Goal: Information Seeking & Learning: Learn about a topic

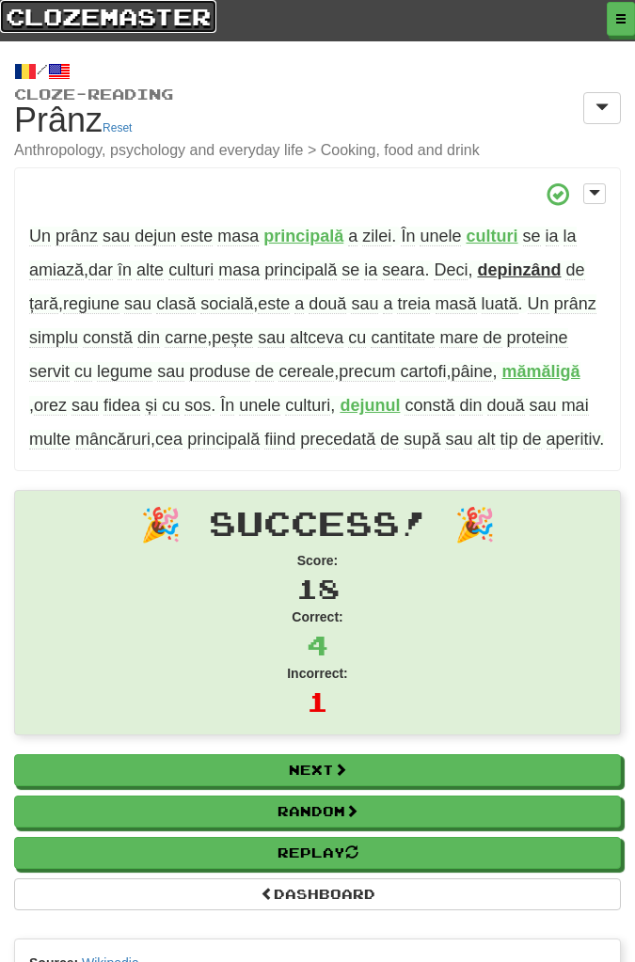
click at [170, 18] on link "clozemaster" at bounding box center [108, 16] width 216 height 33
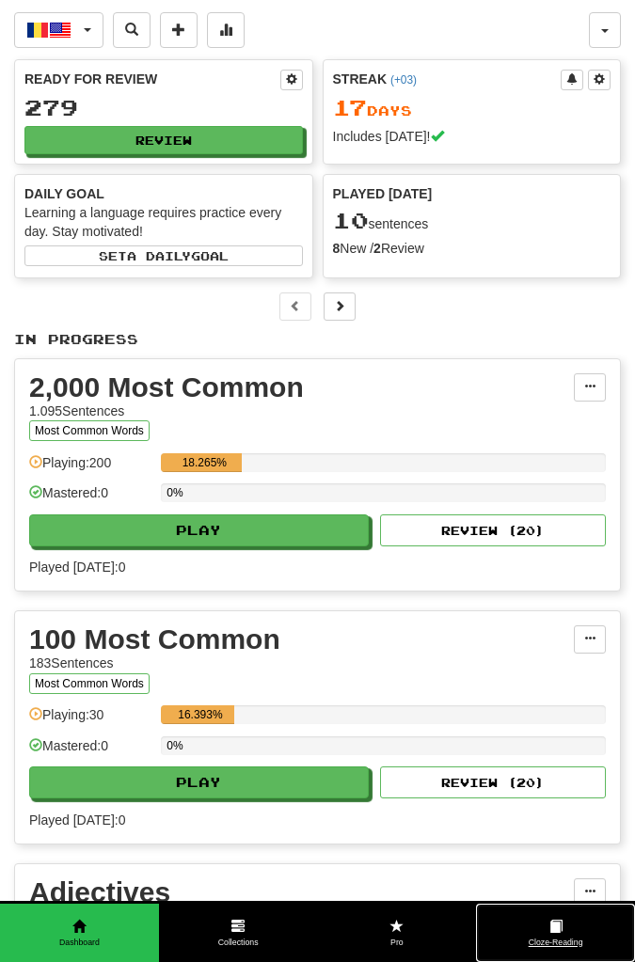
click at [560, 942] on span "Cloze-Reading" at bounding box center [555, 943] width 159 height 12
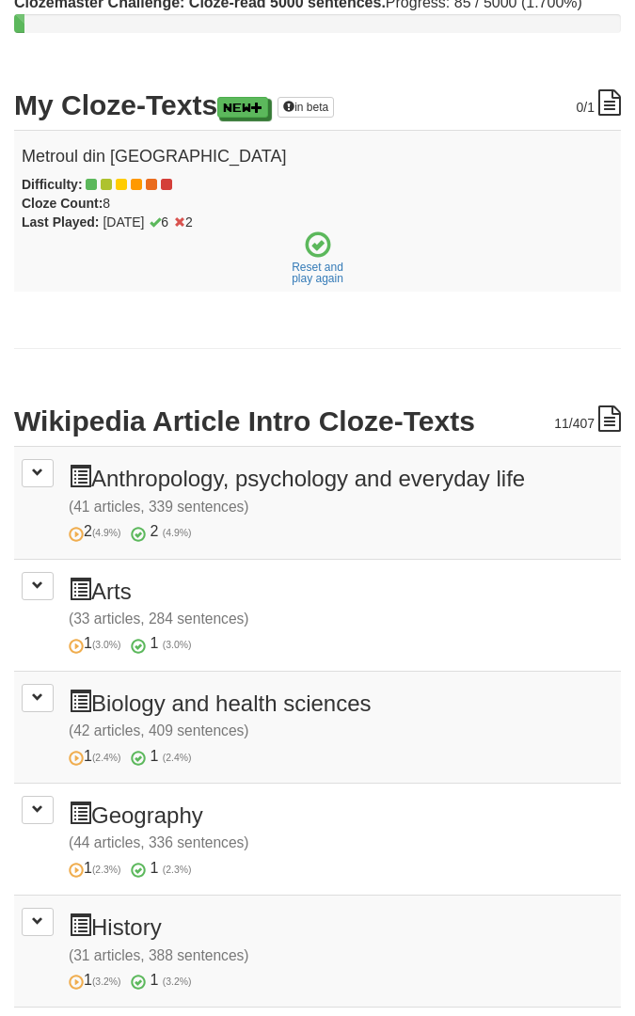
scroll to position [198, 0]
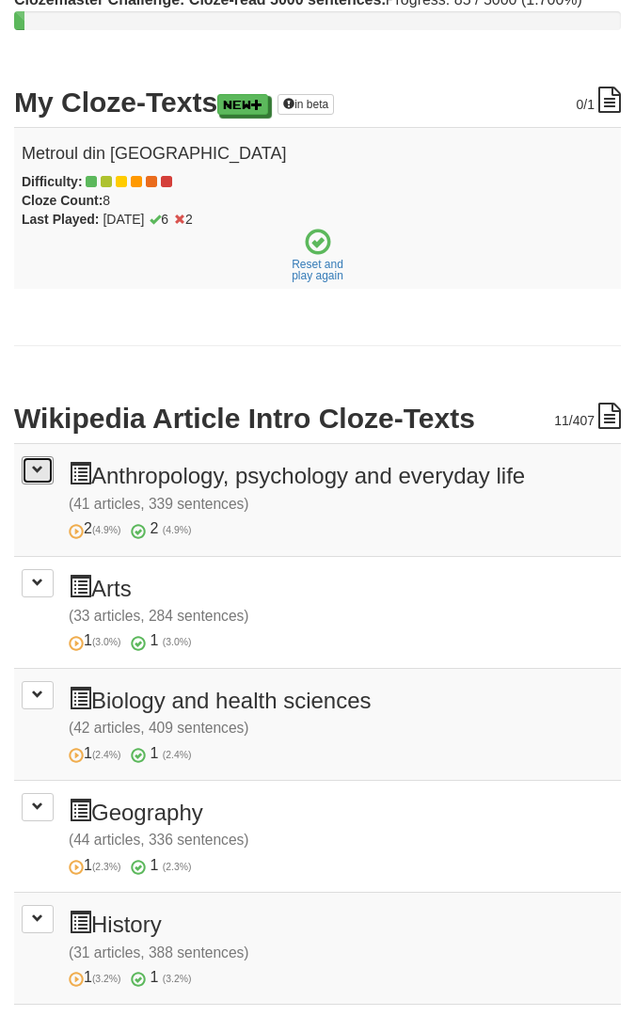
click at [42, 467] on button at bounding box center [38, 470] width 32 height 28
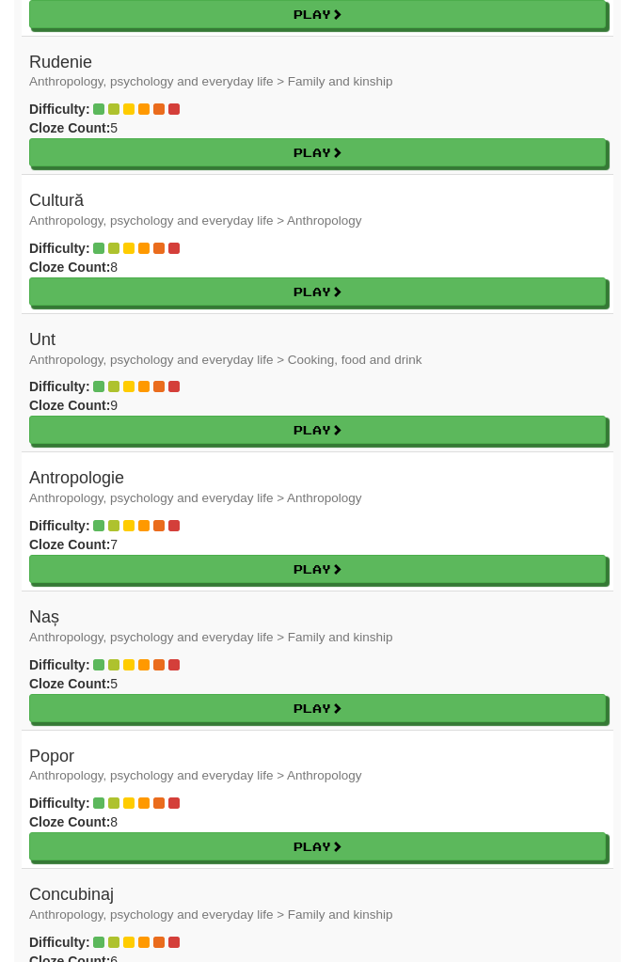
scroll to position [3928, 0]
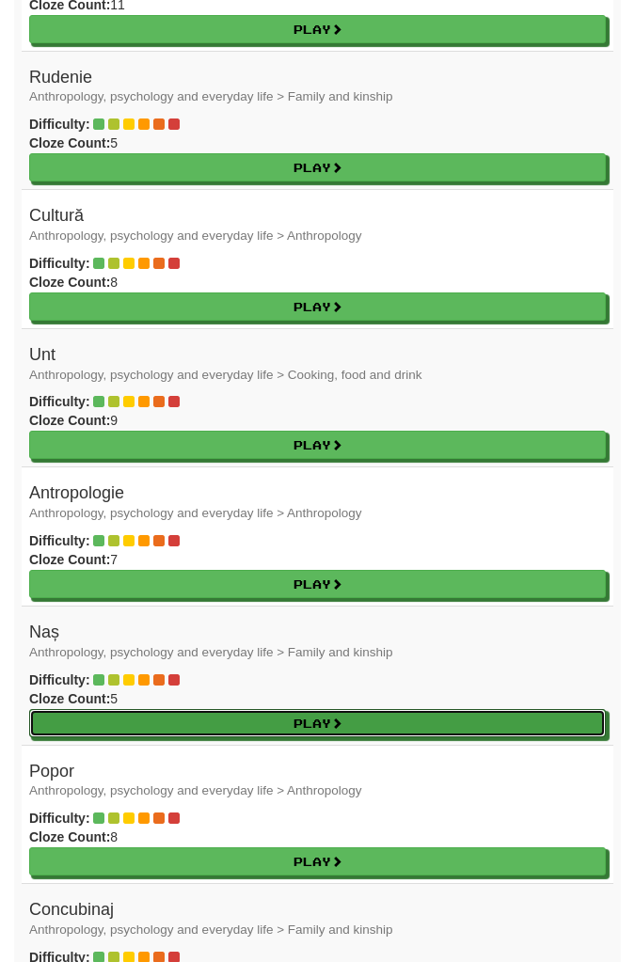
click at [457, 709] on link "Play" at bounding box center [317, 723] width 577 height 28
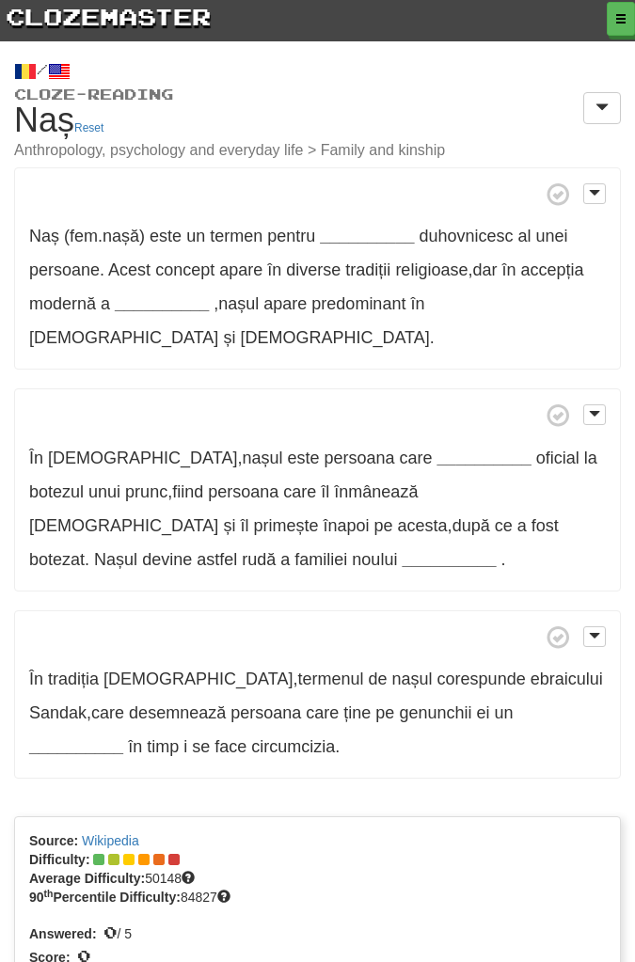
click at [386, 239] on strong "__________" at bounding box center [367, 236] width 94 height 19
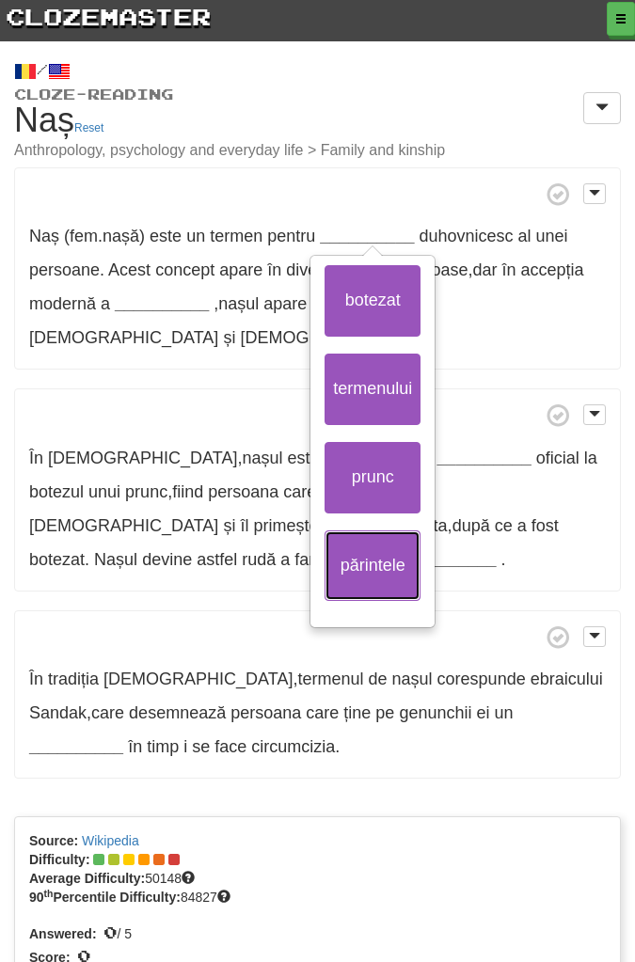
click at [380, 562] on button "părintele" at bounding box center [372, 565] width 96 height 71
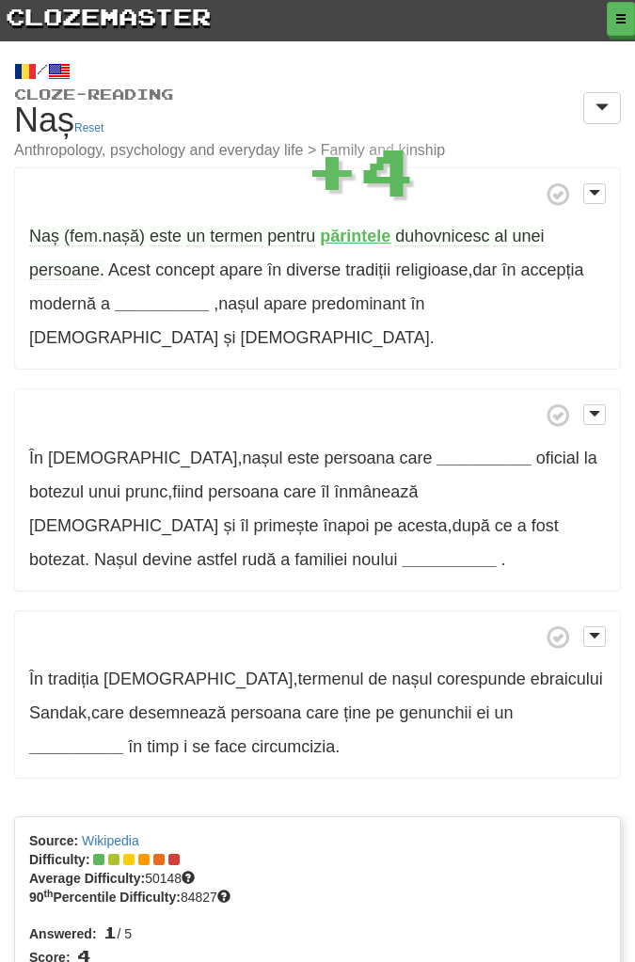
click at [40, 239] on span "Naș" at bounding box center [44, 237] width 30 height 20
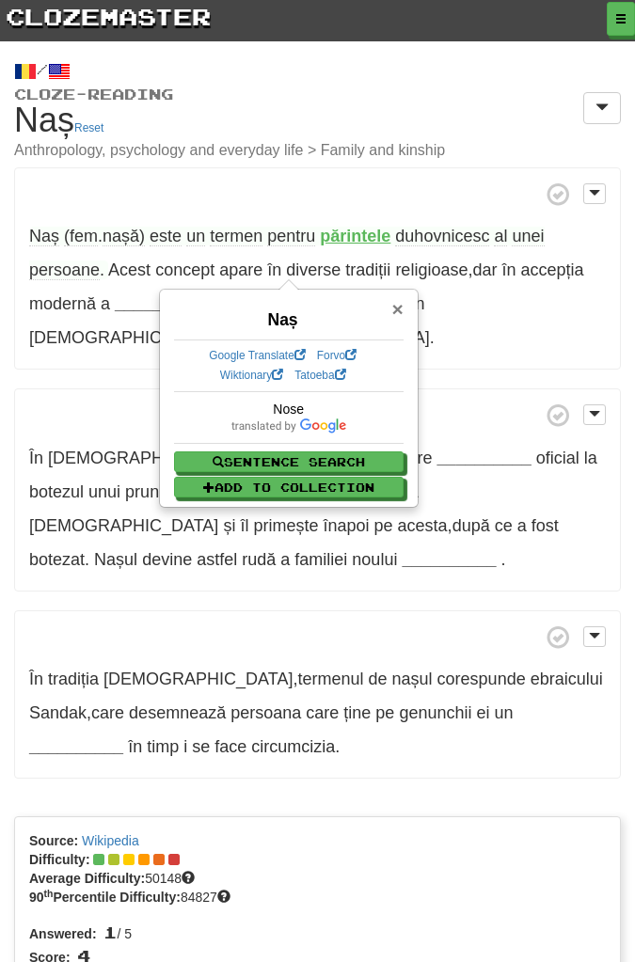
click at [392, 316] on span "×" at bounding box center [396, 309] width 11 height 22
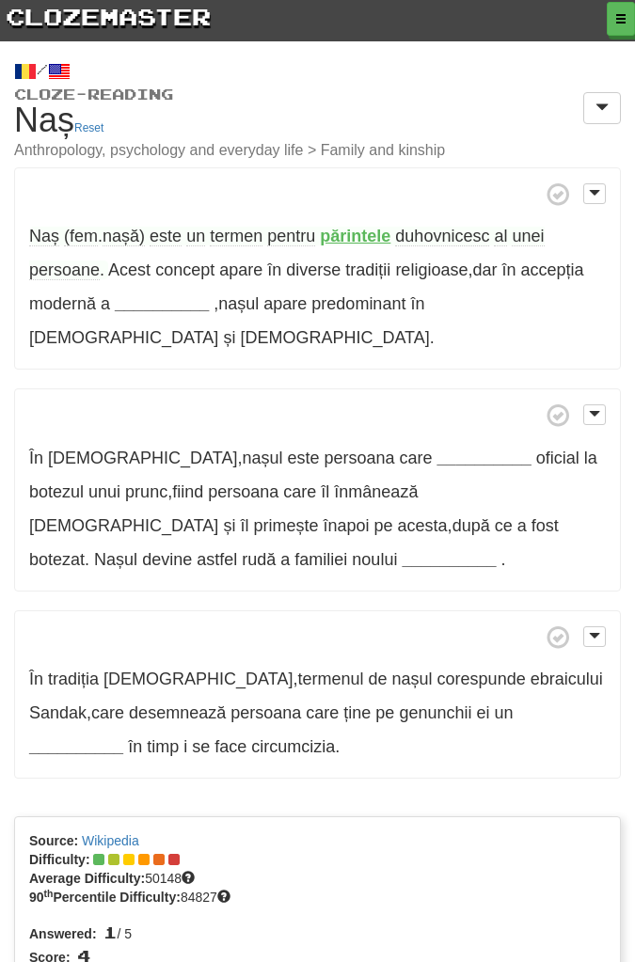
click at [463, 240] on span "duhovnicesc" at bounding box center [442, 237] width 94 height 20
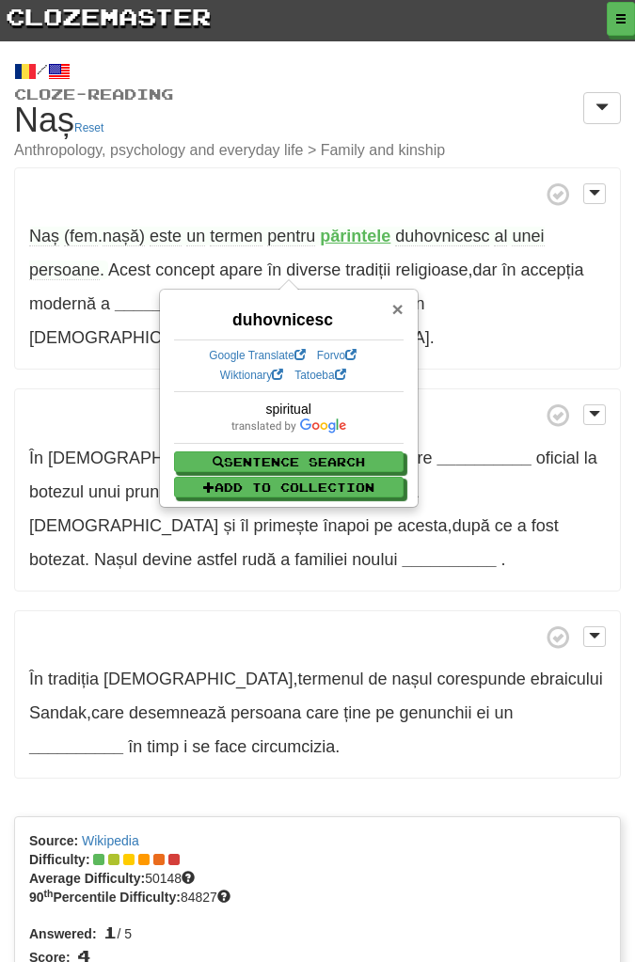
click at [396, 311] on span "×" at bounding box center [396, 309] width 11 height 22
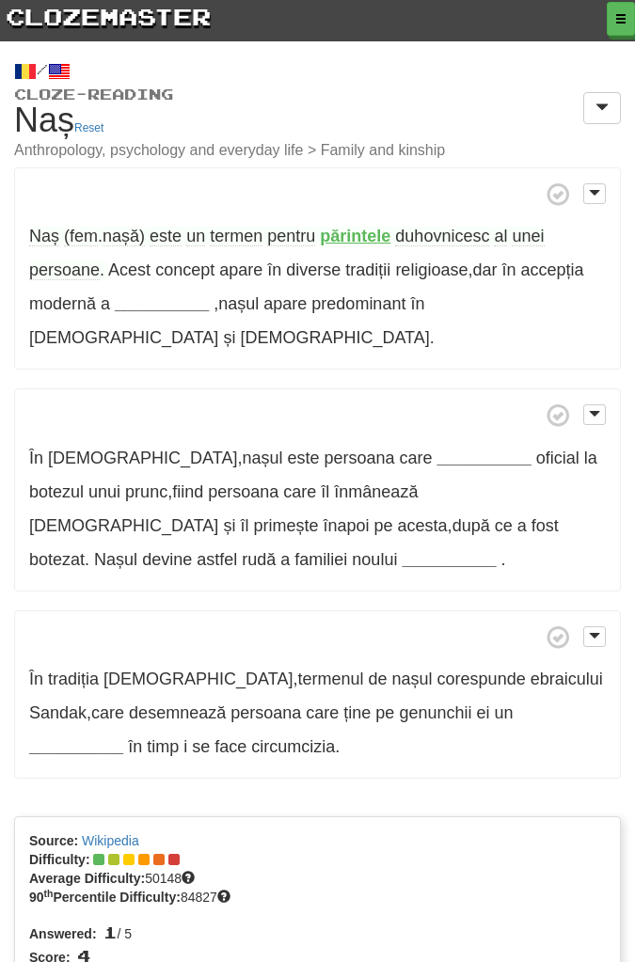
click at [152, 305] on strong "__________" at bounding box center [162, 303] width 94 height 19
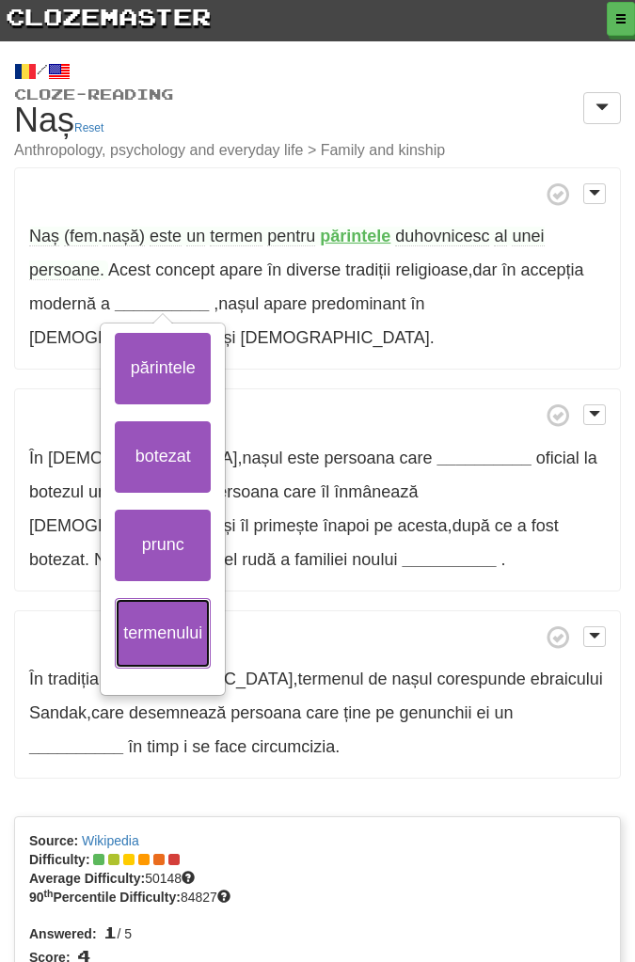
click at [173, 633] on button "termenului" at bounding box center [163, 633] width 96 height 71
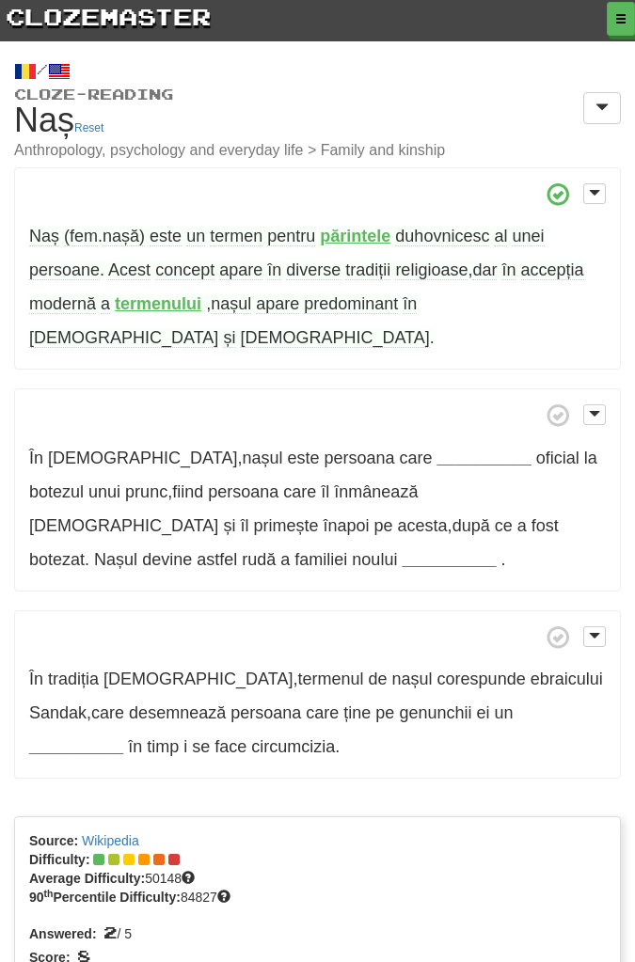
click at [437, 449] on strong "__________" at bounding box center [484, 458] width 94 height 19
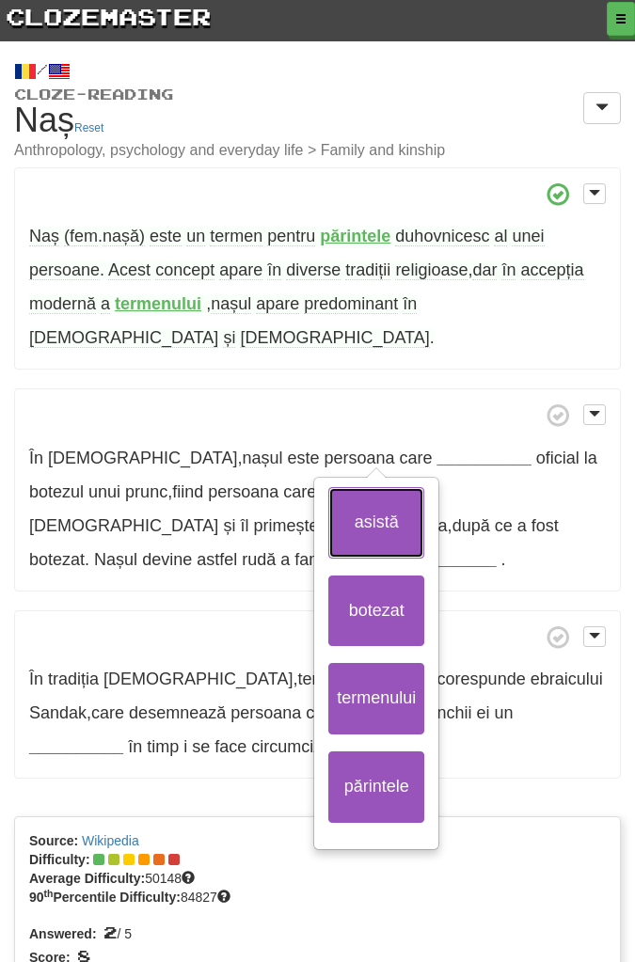
click at [391, 500] on button "asistă" at bounding box center [376, 522] width 96 height 71
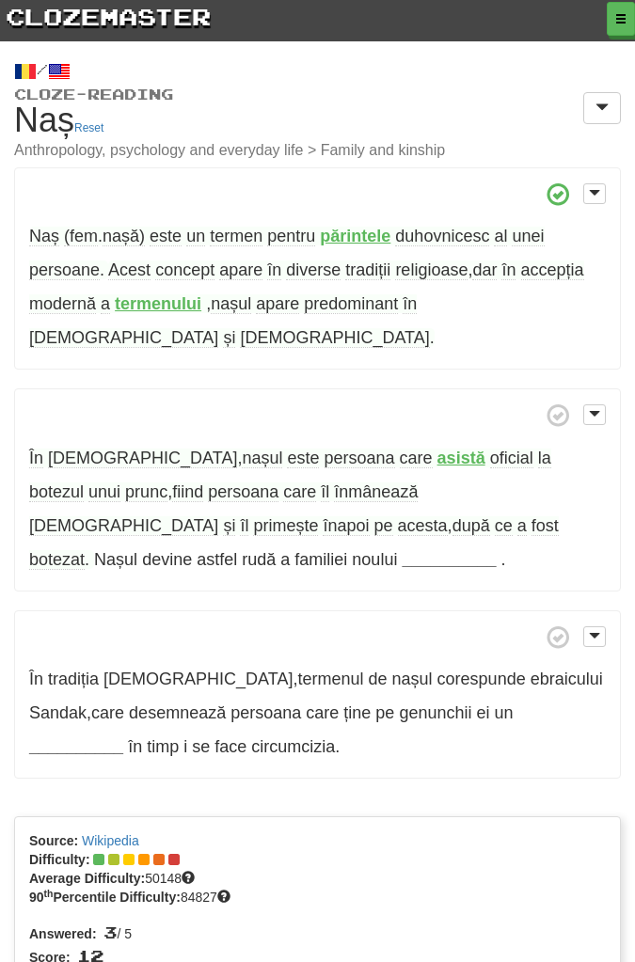
click at [77, 449] on span "creștinism" at bounding box center [142, 459] width 189 height 20
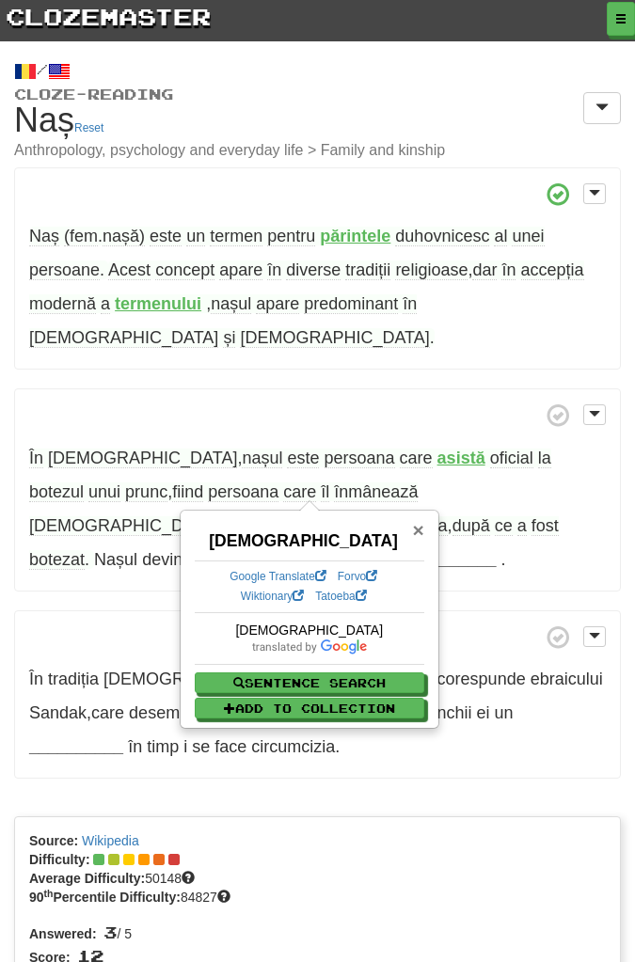
click at [417, 530] on span "×" at bounding box center [417, 530] width 11 height 22
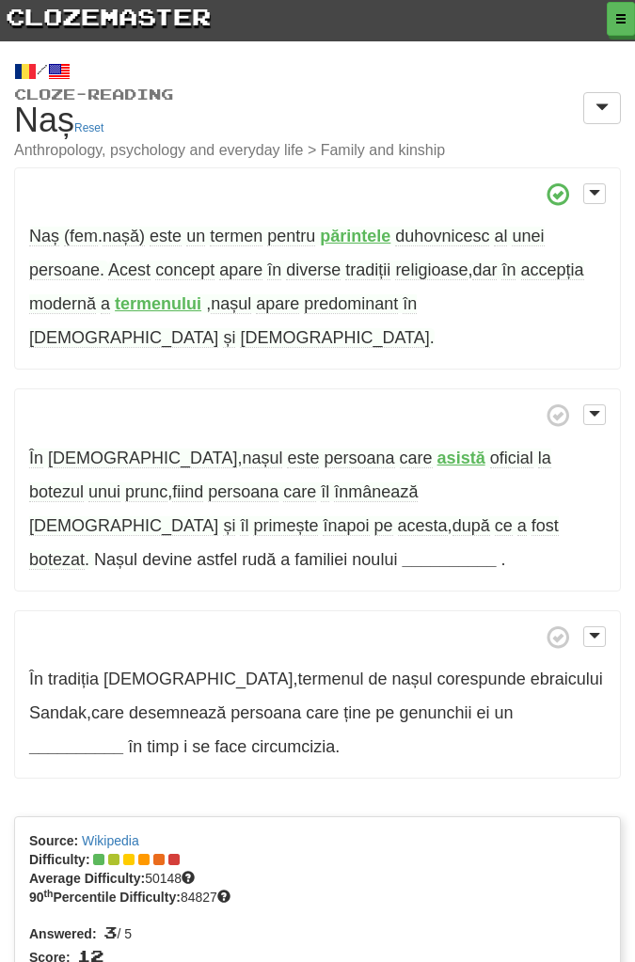
click at [84, 483] on span "botezul" at bounding box center [56, 493] width 55 height 20
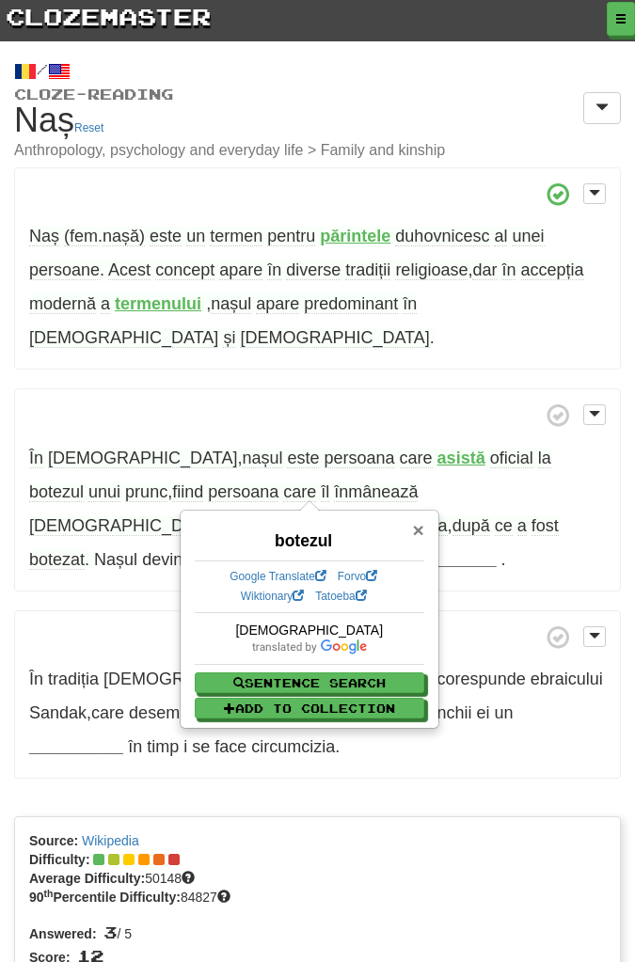
click at [420, 530] on span "×" at bounding box center [417, 530] width 11 height 22
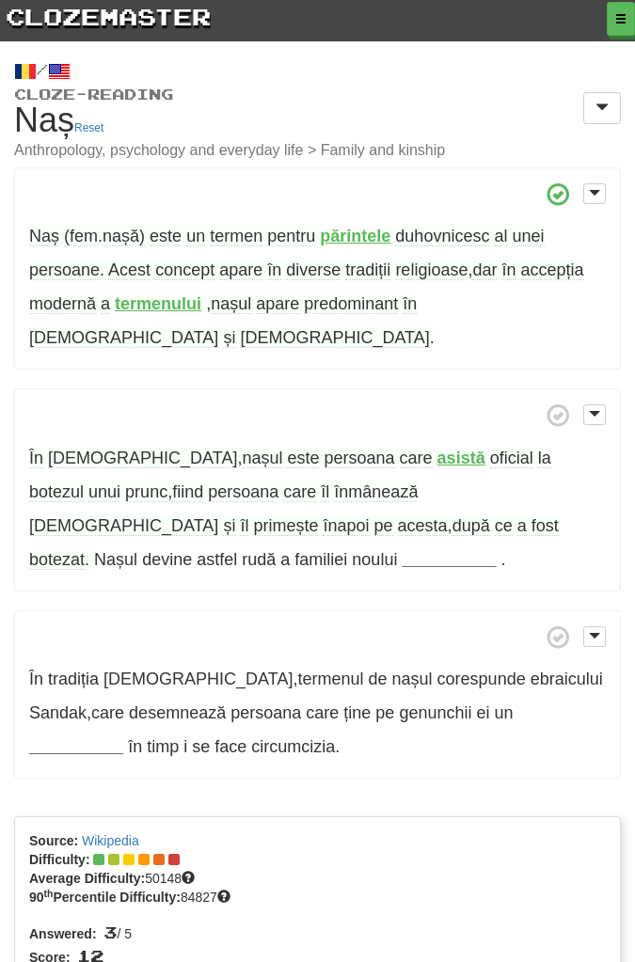
click at [167, 483] on span "prunc" at bounding box center [146, 493] width 42 height 20
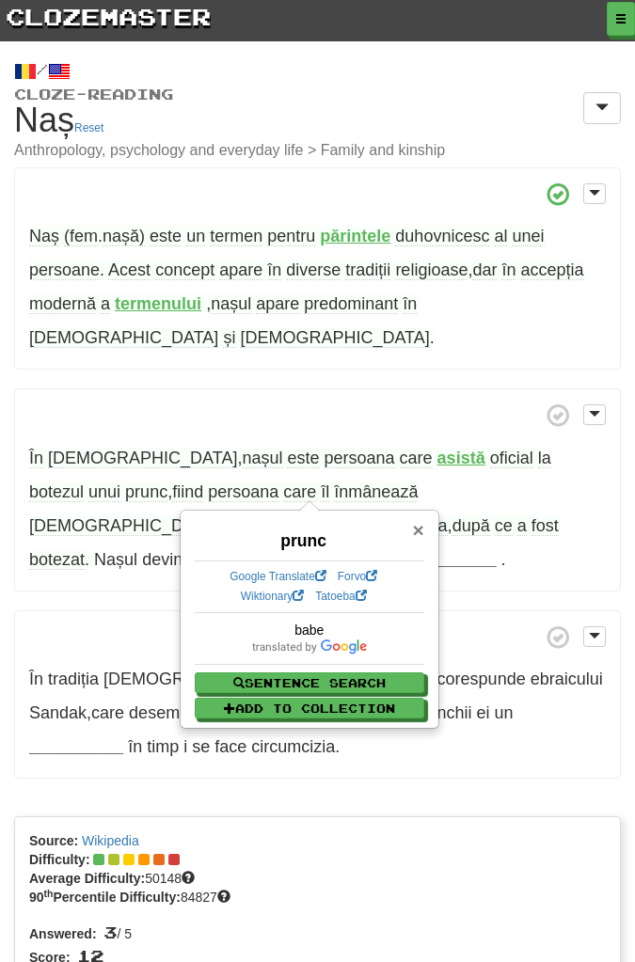
click at [421, 528] on span "×" at bounding box center [417, 530] width 11 height 22
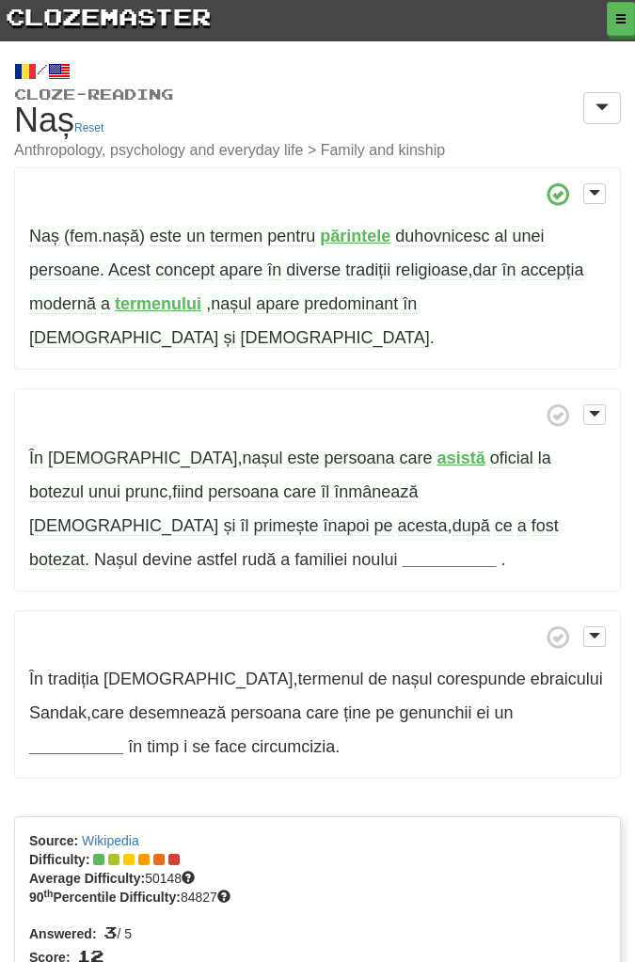
click at [402, 550] on strong "__________" at bounding box center [449, 559] width 94 height 19
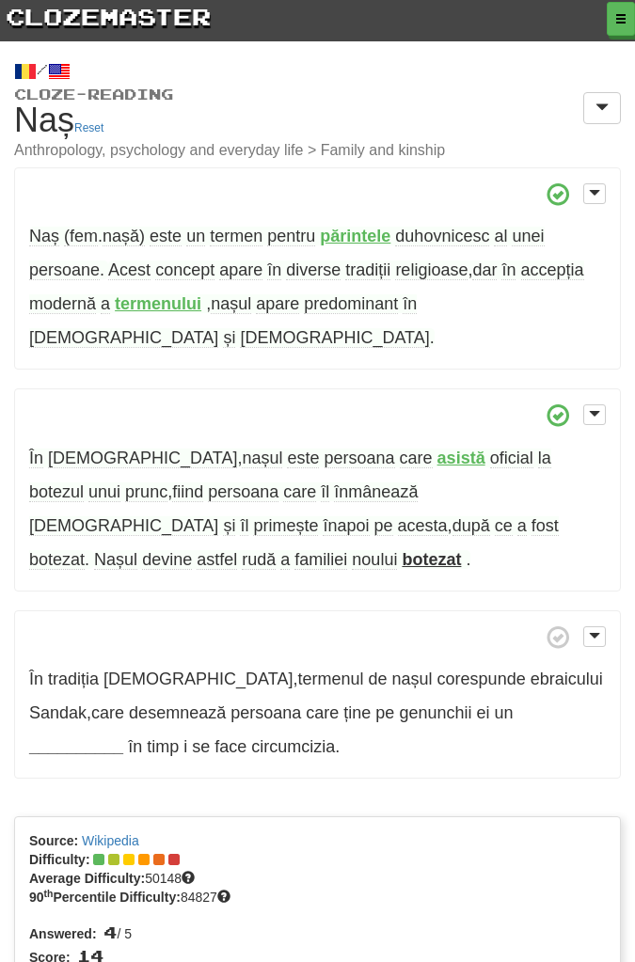
click at [276, 550] on span "rudă" at bounding box center [259, 560] width 34 height 20
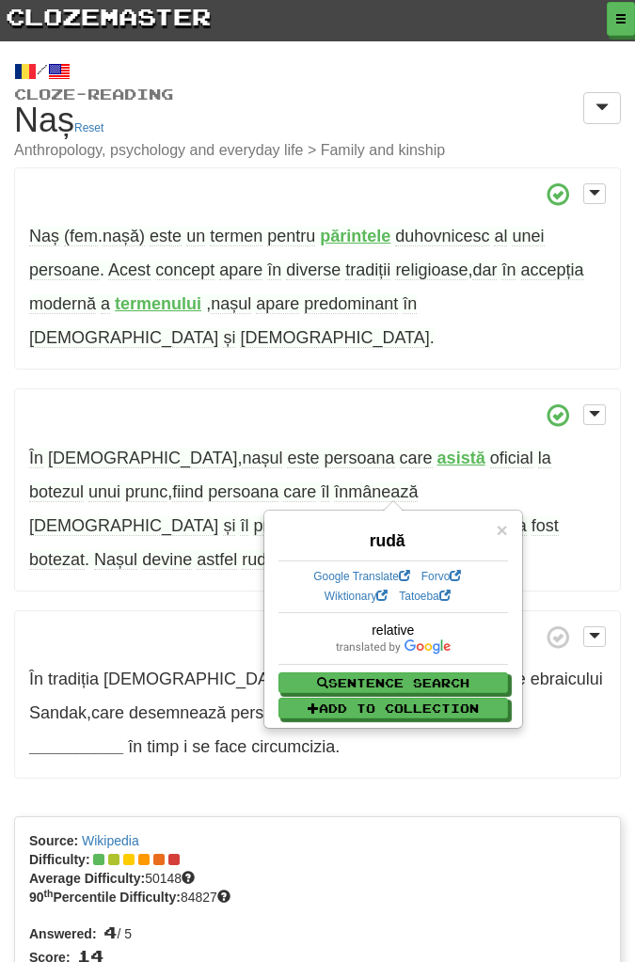
click at [215, 625] on span at bounding box center [317, 637] width 577 height 24
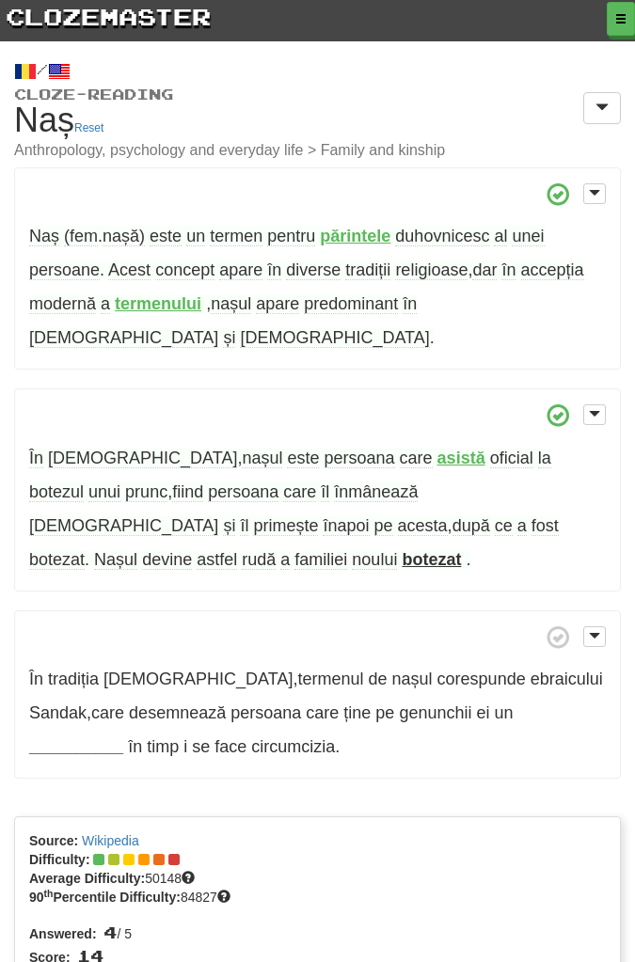
click at [123, 737] on strong "__________" at bounding box center [76, 746] width 94 height 19
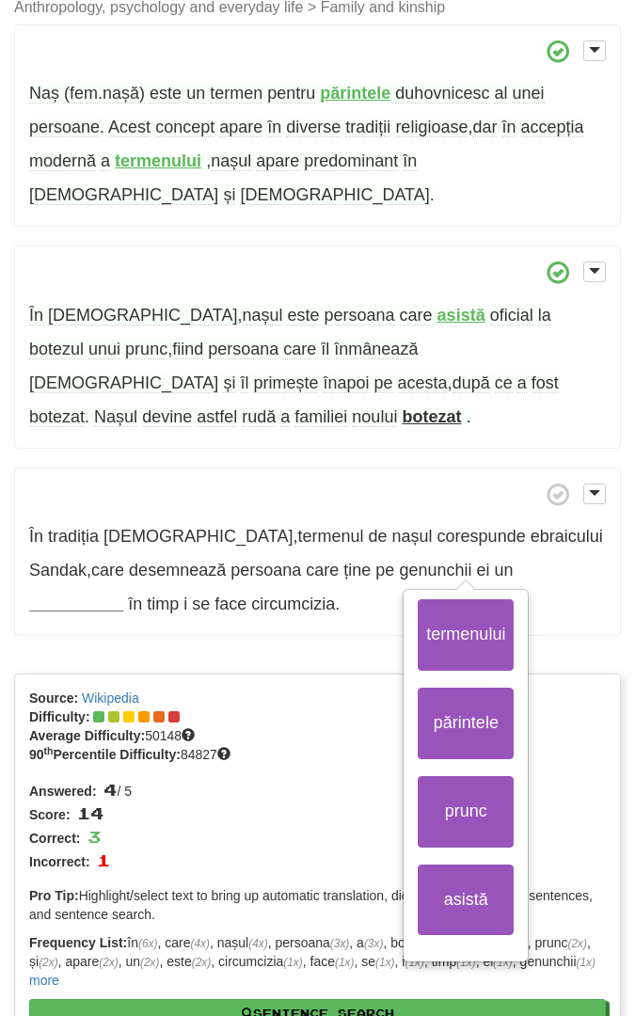
scroll to position [145, 0]
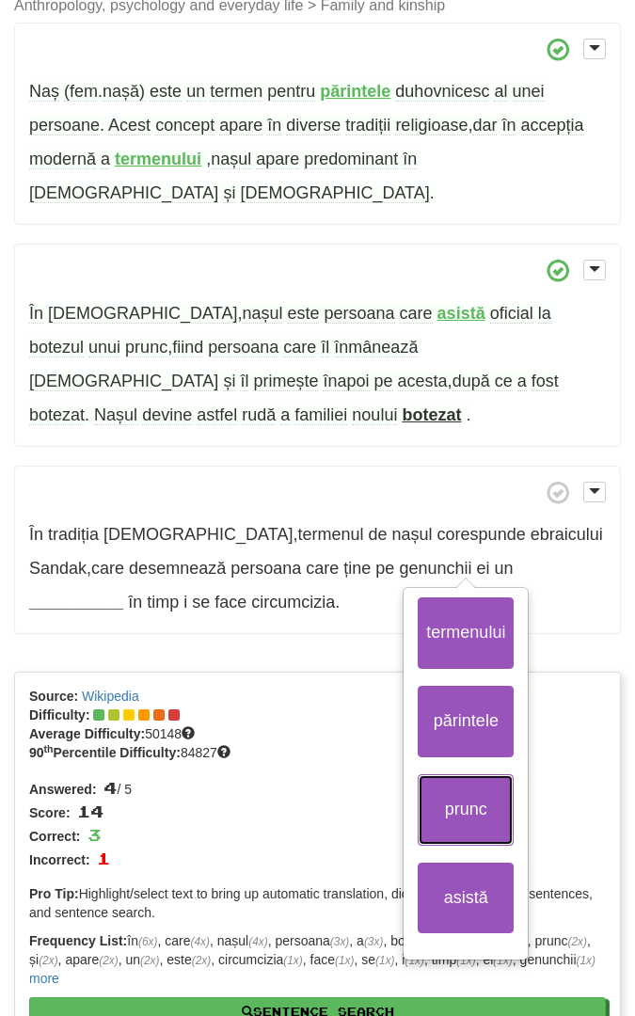
click at [472, 774] on button "prunc" at bounding box center [466, 809] width 96 height 71
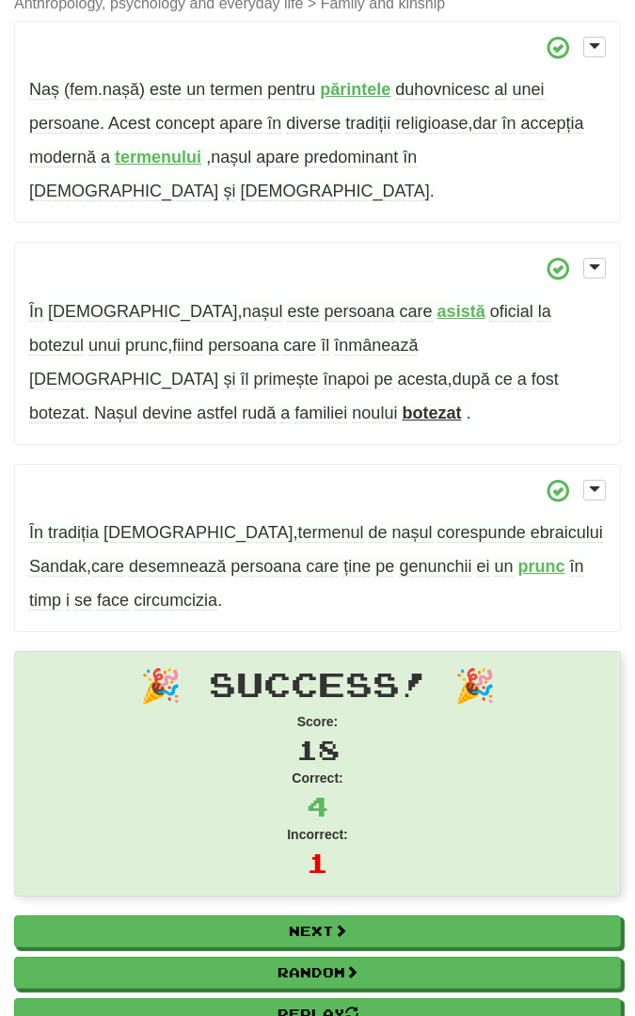
scroll to position [153, 0]
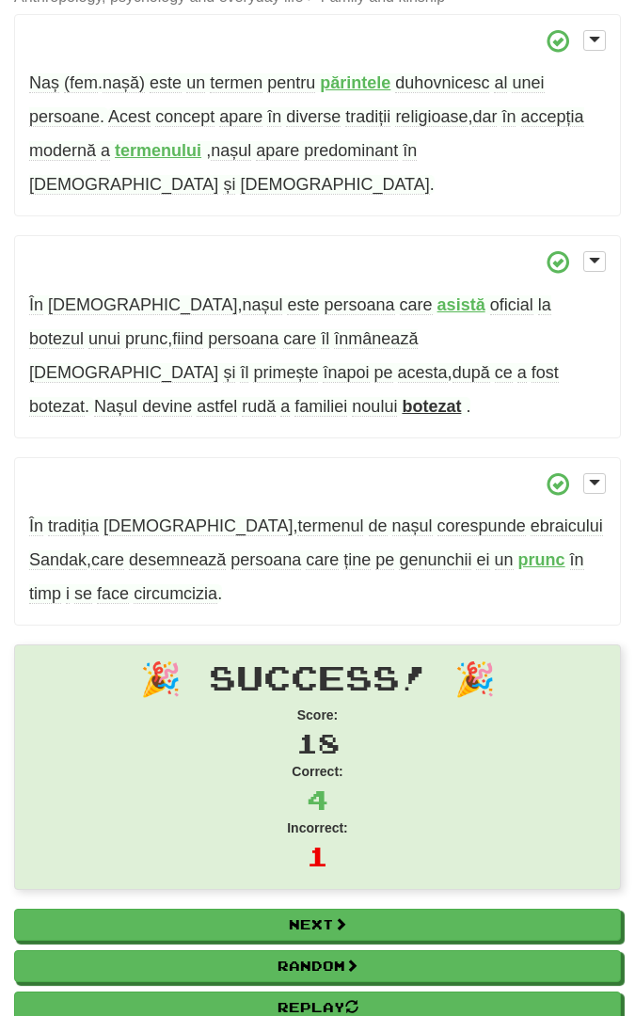
click at [399, 550] on span "genunchii" at bounding box center [435, 560] width 72 height 20
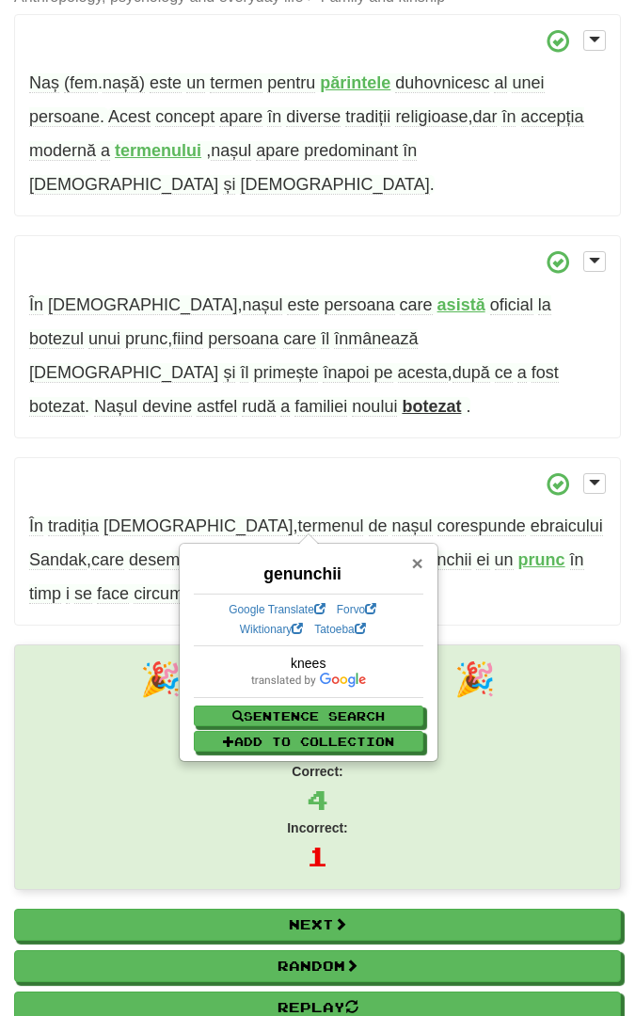
click at [419, 562] on span "×" at bounding box center [416, 563] width 11 height 22
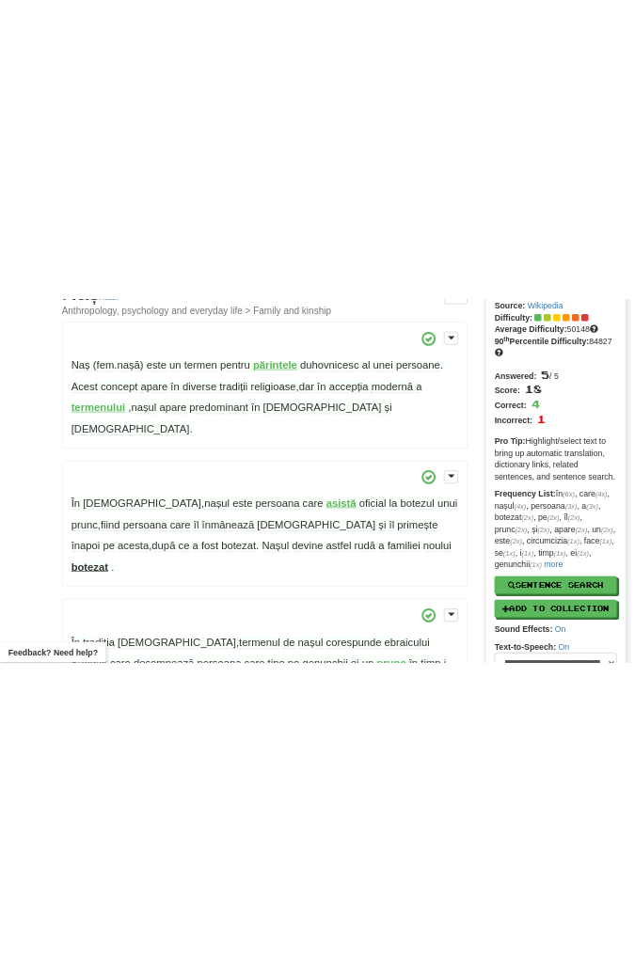
scroll to position [122, 0]
